Goal: Information Seeking & Learning: Learn about a topic

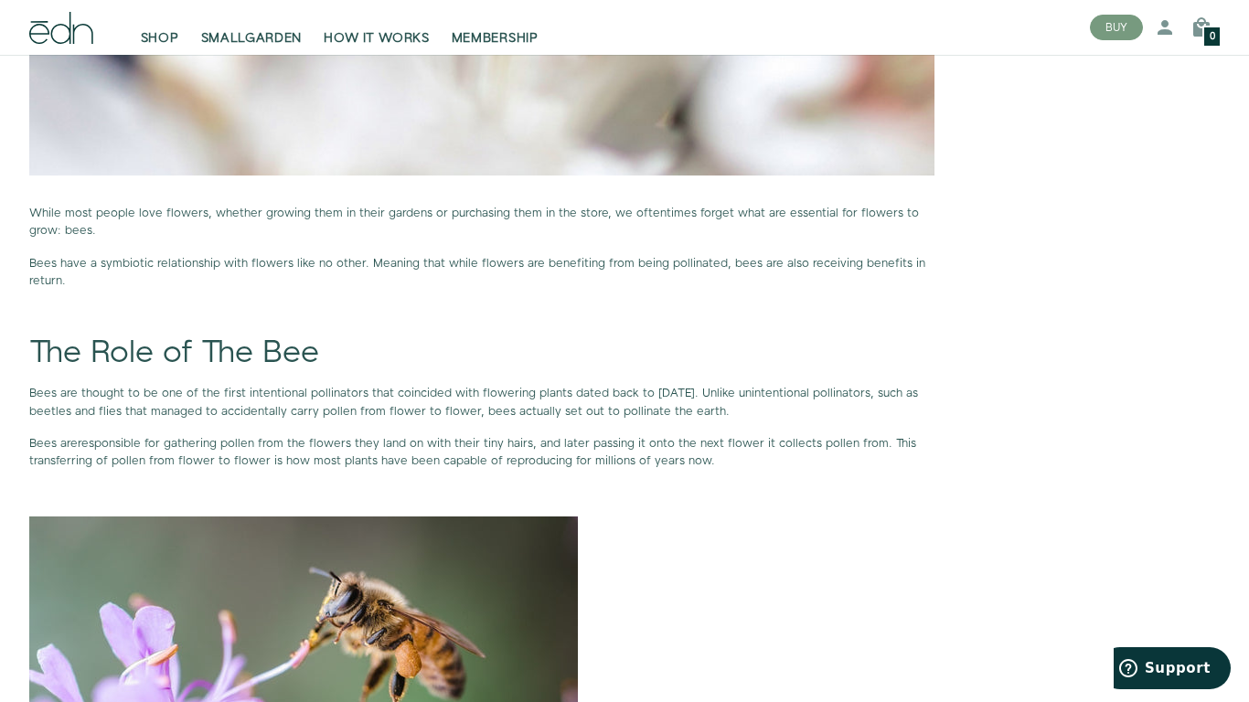
scroll to position [1039, 0]
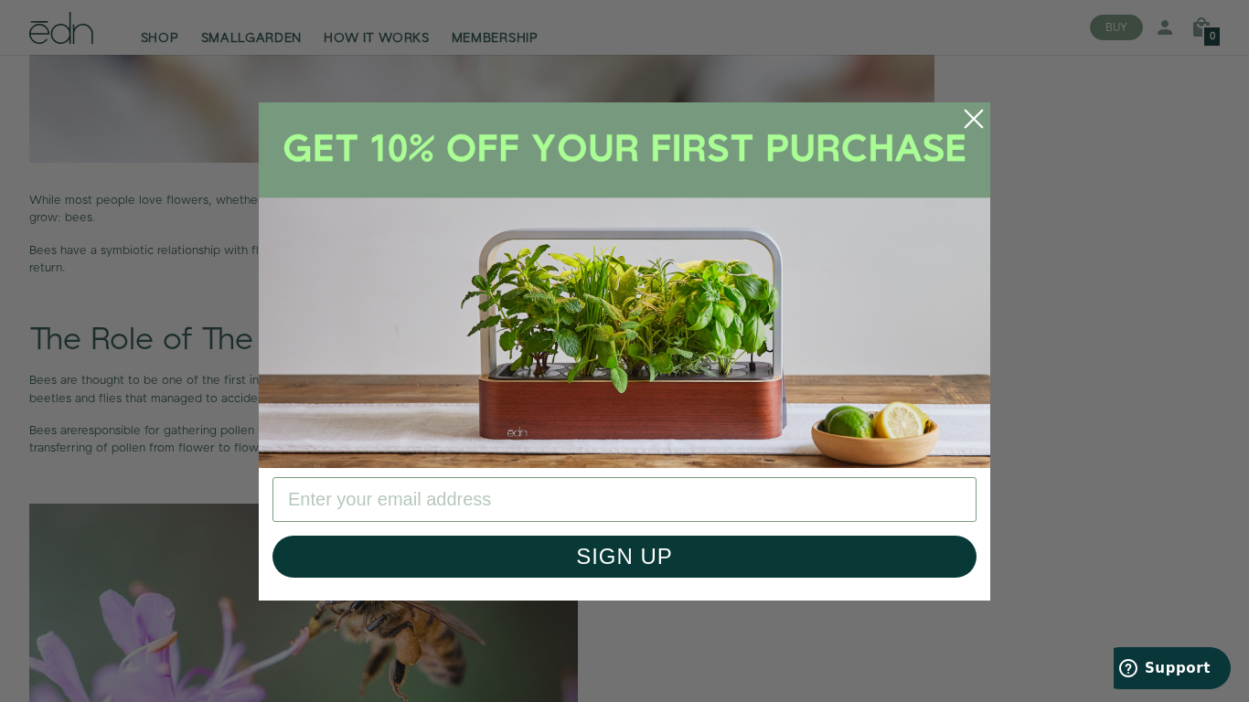
click at [975, 125] on circle "Close dialog" at bounding box center [974, 119] width 40 height 40
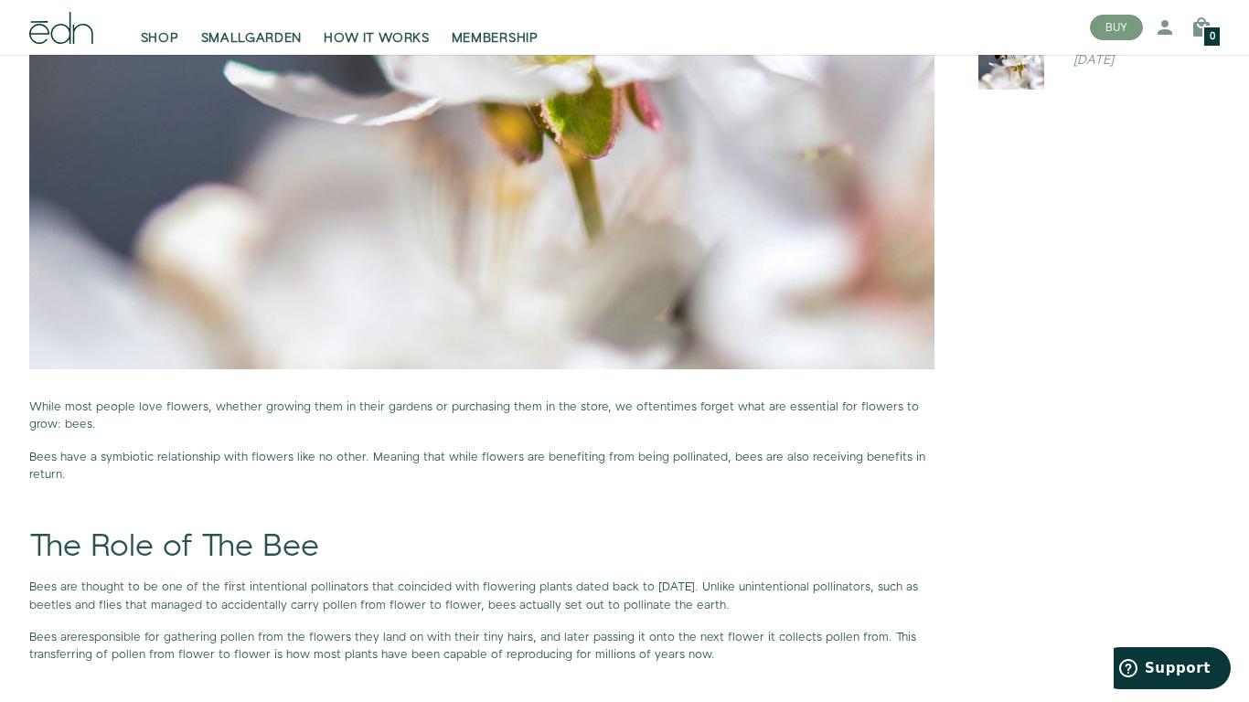
scroll to position [744, 0]
